Goal: Task Accomplishment & Management: Manage account settings

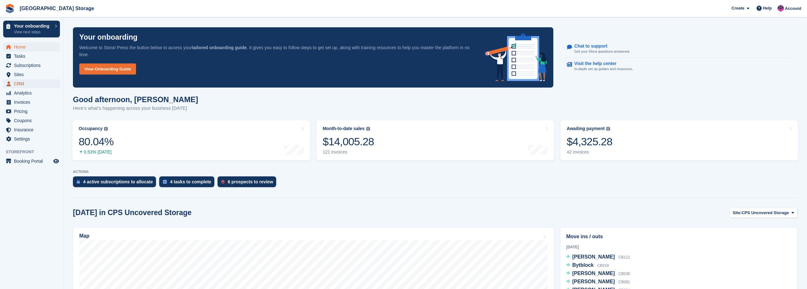
click at [20, 84] on span "CRM" at bounding box center [33, 83] width 38 height 9
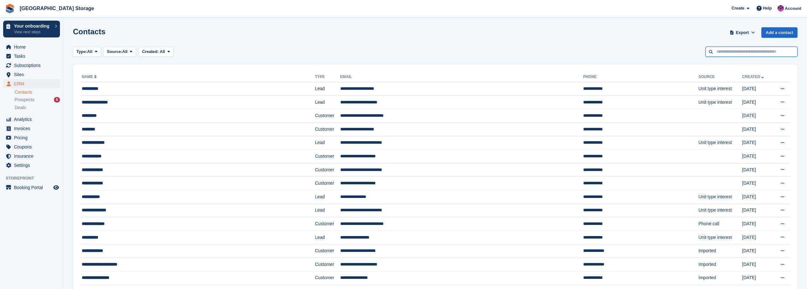
click at [740, 54] on input "text" at bounding box center [752, 52] width 92 height 10
type input "***"
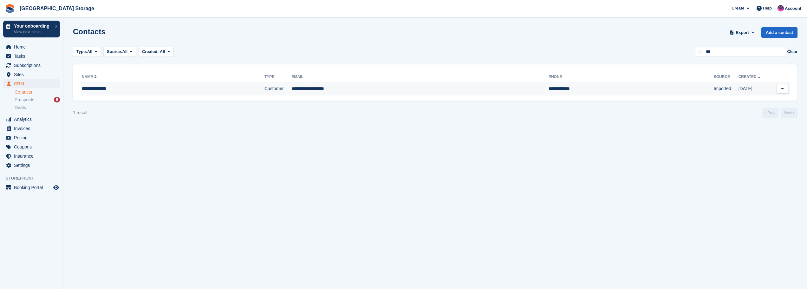
click at [351, 89] on td "**********" at bounding box center [420, 88] width 257 height 13
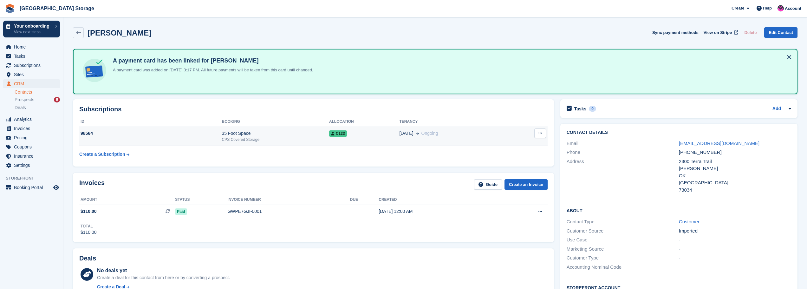
click at [297, 138] on div "CPS Covered Storage" at bounding box center [275, 140] width 107 height 6
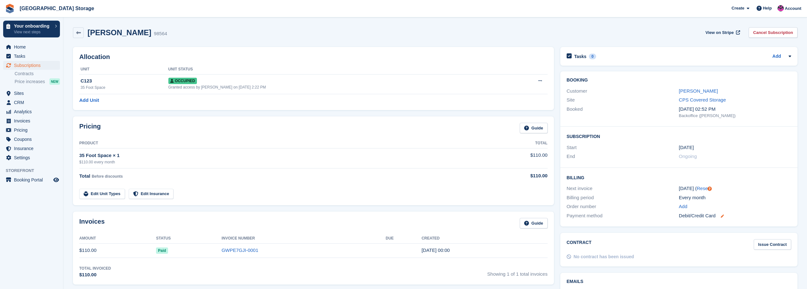
click at [721, 216] on icon at bounding box center [722, 215] width 3 height 3
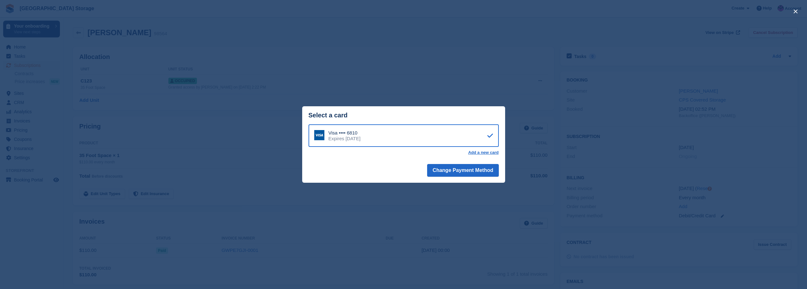
click at [488, 135] on icon at bounding box center [491, 135] width 6 height 0
click at [454, 172] on button "Change Payment Method" at bounding box center [462, 170] width 71 height 13
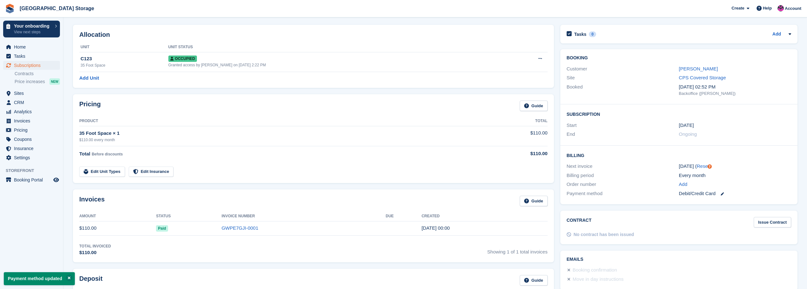
scroll to position [32, 0]
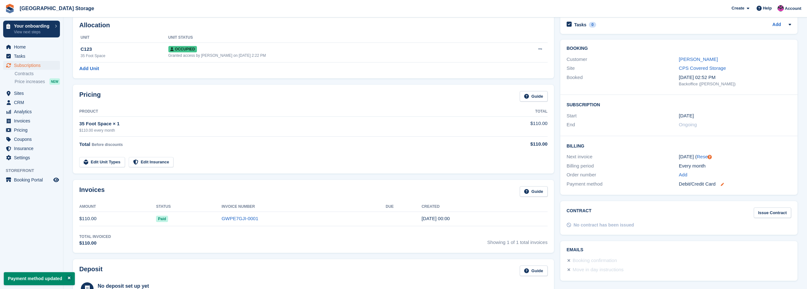
click at [724, 185] on icon at bounding box center [722, 184] width 3 height 3
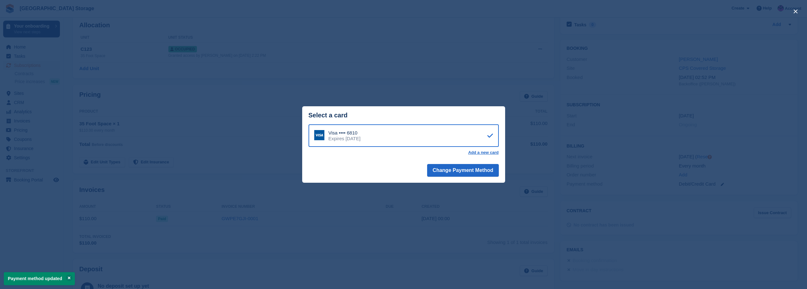
click at [338, 127] on div "Visa •••• 6810 Expires March 2030" at bounding box center [404, 135] width 190 height 23
click at [352, 107] on header "Select a card" at bounding box center [403, 115] width 203 height 18
click at [346, 154] on div "Add a new card" at bounding box center [404, 152] width 190 height 5
click at [435, 49] on div "close" at bounding box center [403, 144] width 807 height 289
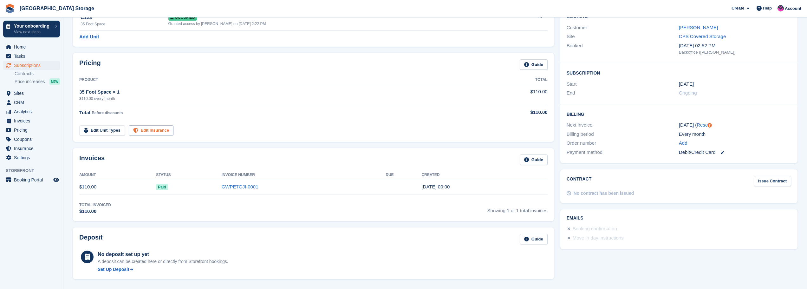
scroll to position [0, 0]
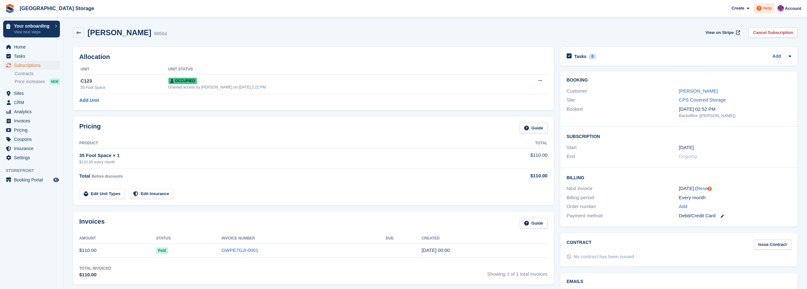
click at [765, 11] on div "Help" at bounding box center [764, 8] width 21 height 10
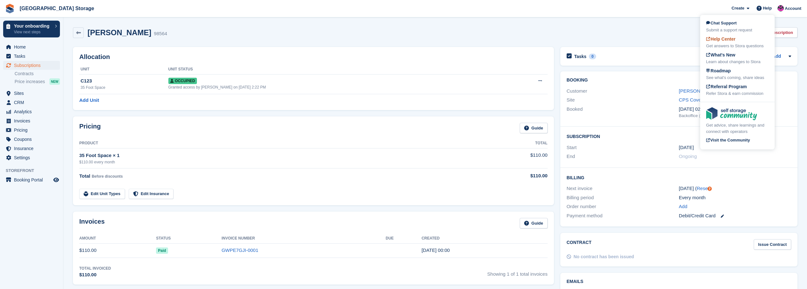
click at [721, 48] on div "Get answers to Stora questions" at bounding box center [738, 46] width 62 height 6
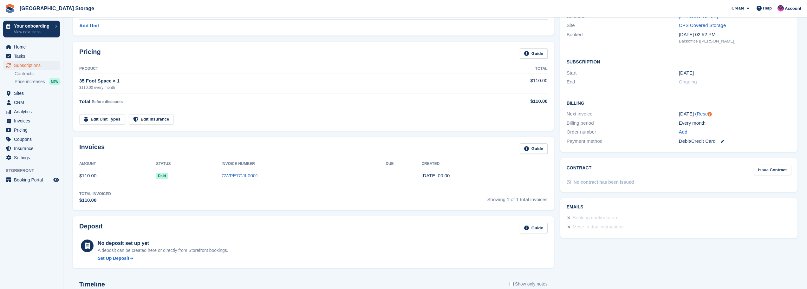
scroll to position [63, 0]
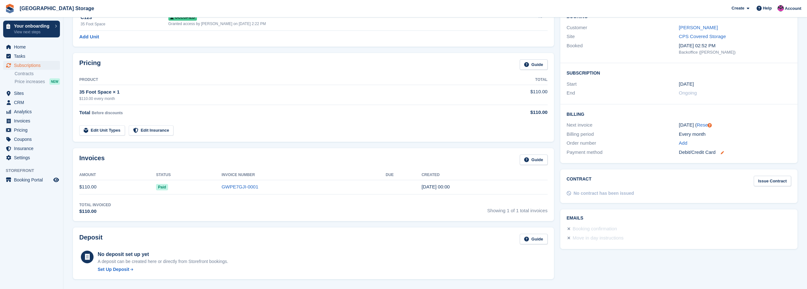
click at [722, 152] on icon at bounding box center [722, 152] width 3 height 3
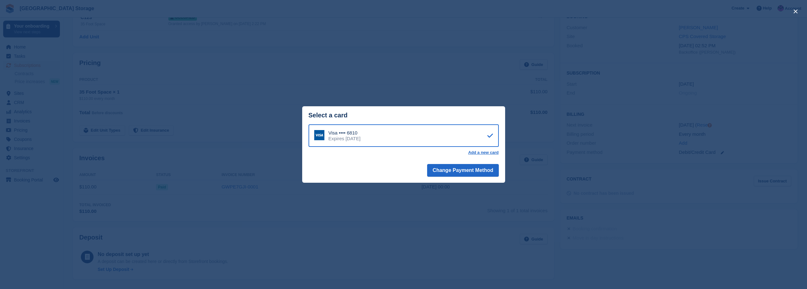
click at [663, 58] on div "close" at bounding box center [403, 144] width 807 height 289
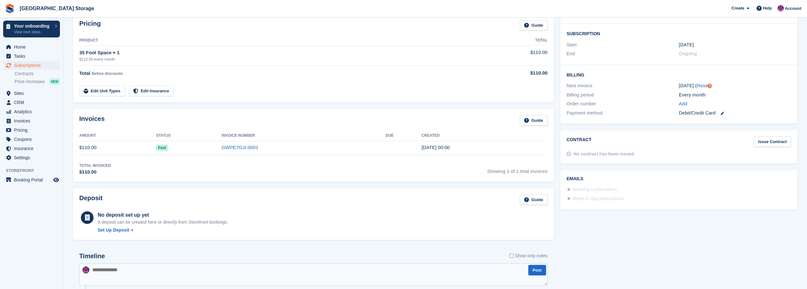
scroll to position [0, 0]
